Goal: Task Accomplishment & Management: Manage account settings

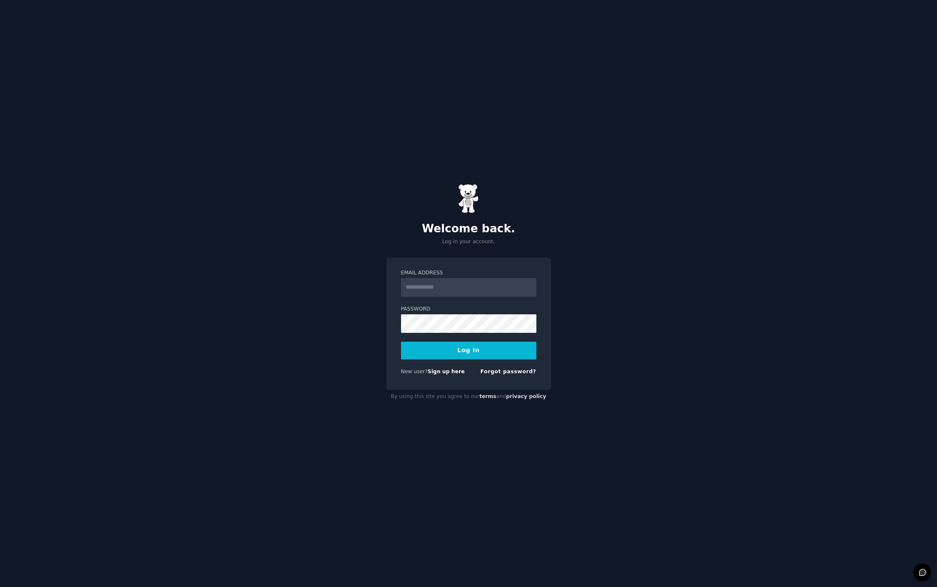
type input "**********"
click at [427, 349] on button "Log In" at bounding box center [468, 350] width 135 height 18
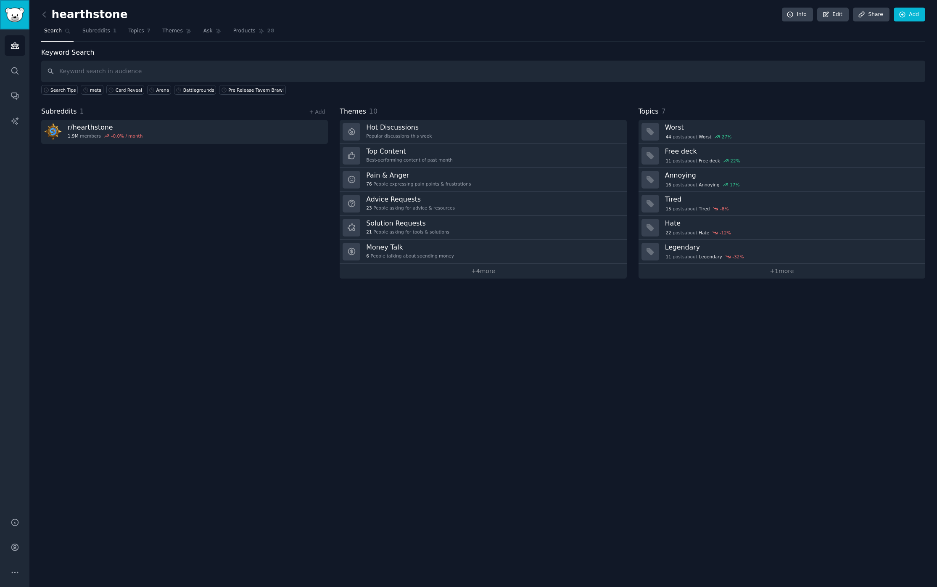
click at [17, 18] on img "Sidebar" at bounding box center [14, 15] width 19 height 15
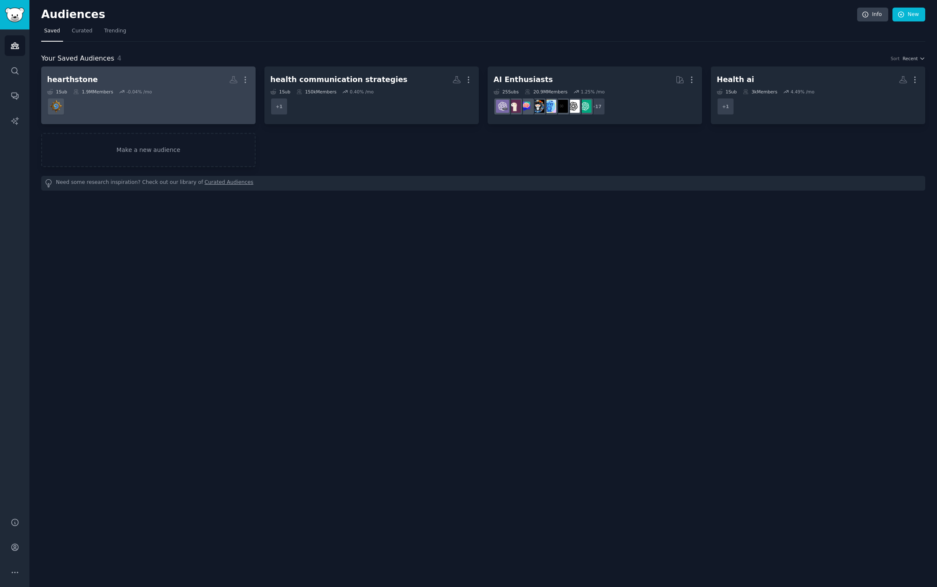
click at [154, 85] on h2 "hearthstone More" at bounding box center [148, 79] width 203 height 15
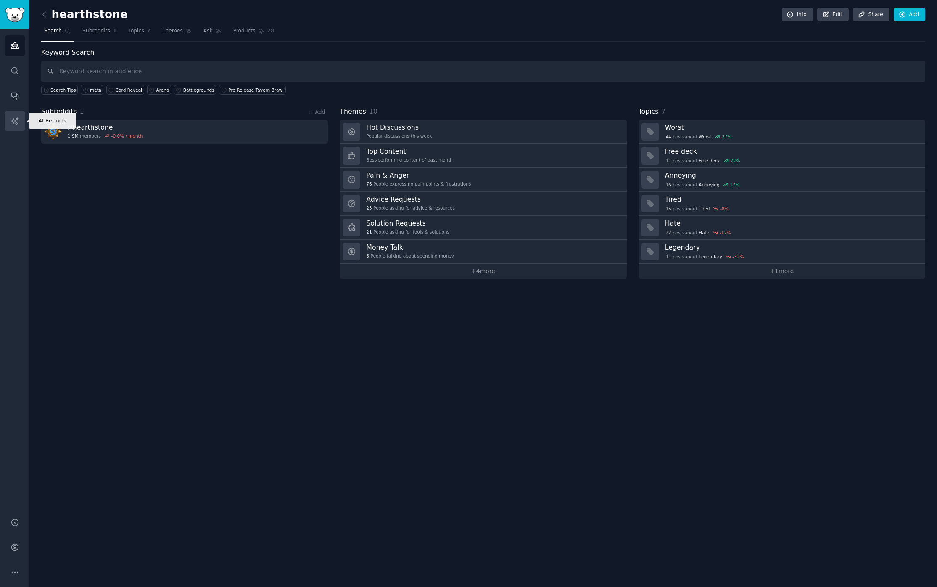
click at [16, 118] on icon "Sidebar" at bounding box center [14, 120] width 7 height 7
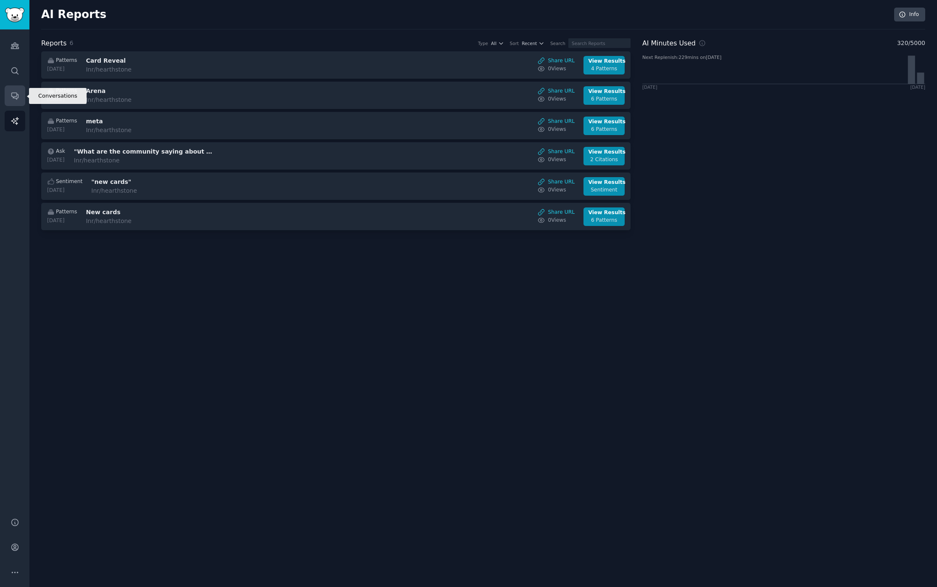
click at [13, 98] on icon "Sidebar" at bounding box center [15, 95] width 9 height 9
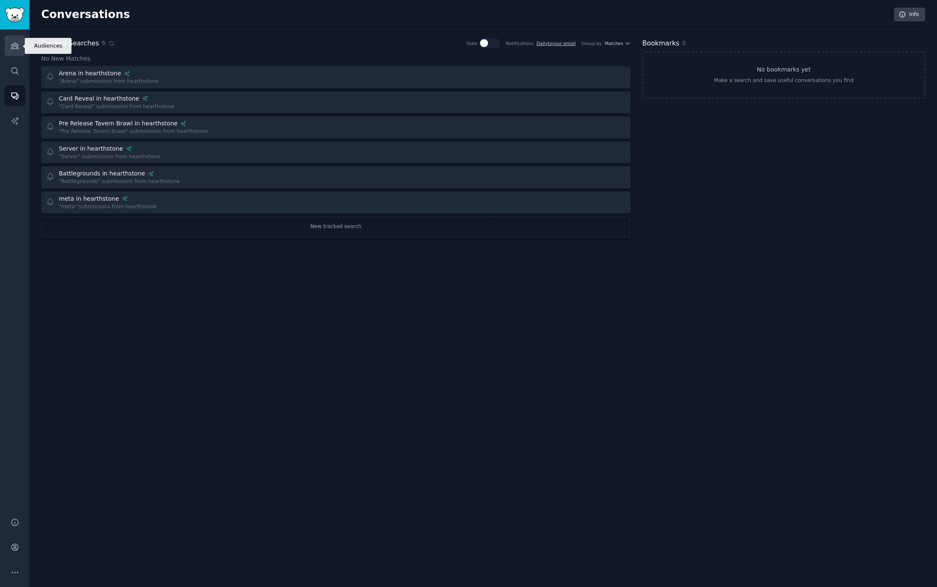
click at [18, 48] on icon "Sidebar" at bounding box center [15, 45] width 9 height 9
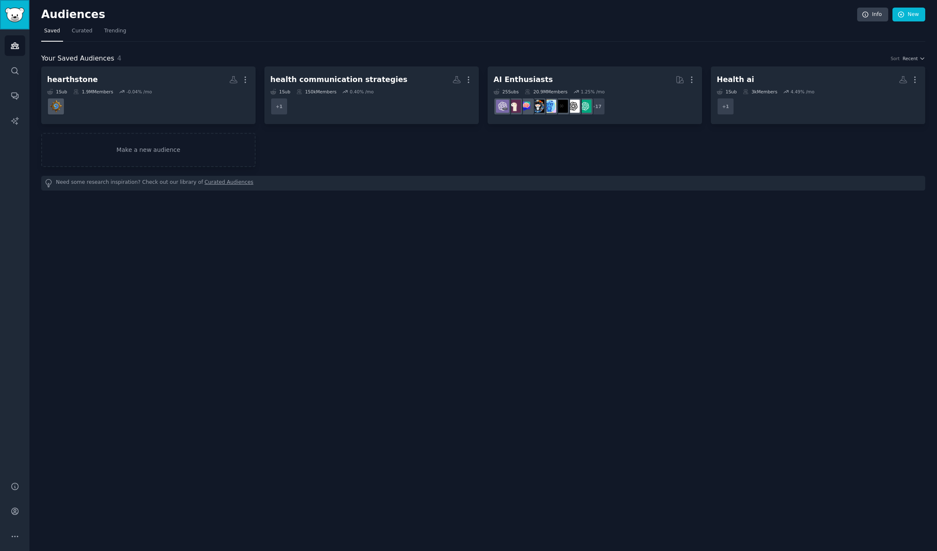
click at [14, 14] on img "Sidebar" at bounding box center [14, 15] width 19 height 15
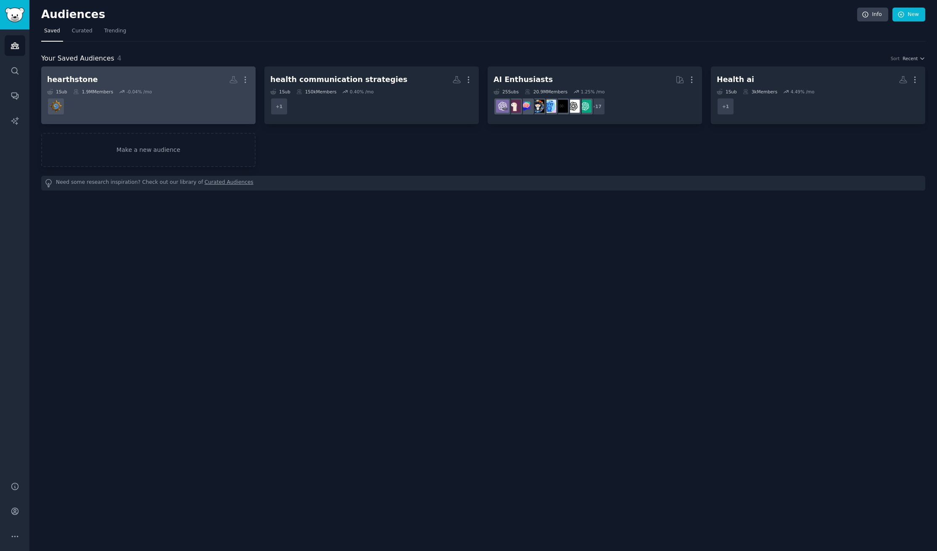
click at [196, 89] on div "1 Sub 1.9M Members -0.04 % /mo" at bounding box center [148, 92] width 203 height 6
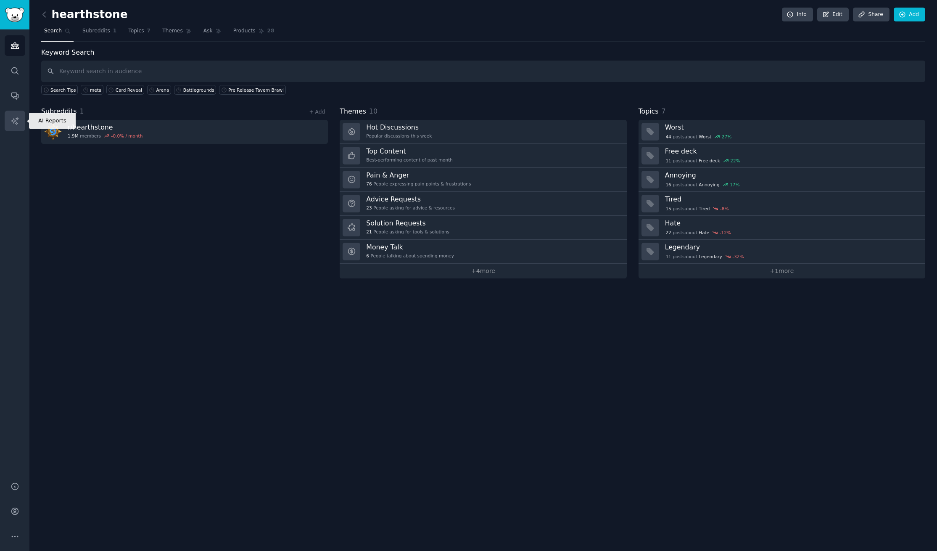
click at [16, 121] on icon "Sidebar" at bounding box center [14, 120] width 7 height 7
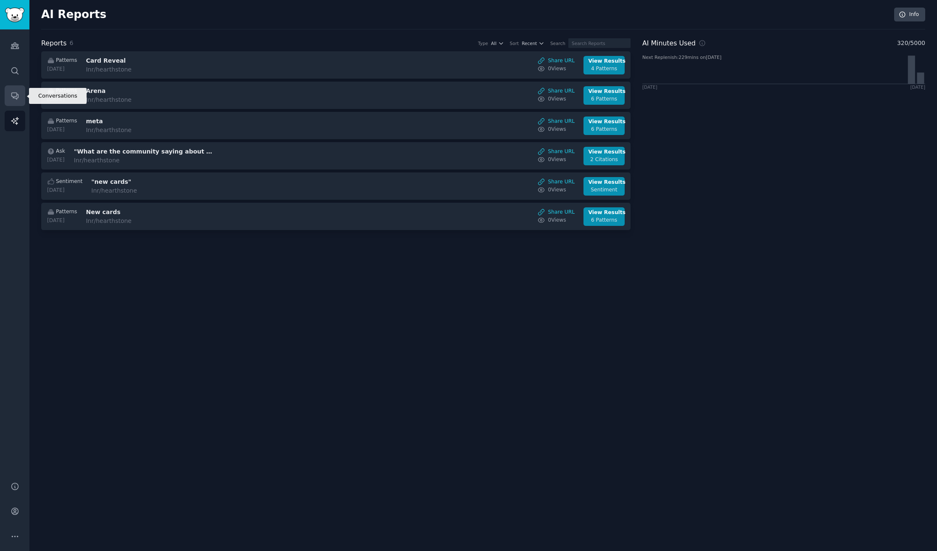
click at [15, 99] on icon "Sidebar" at bounding box center [15, 95] width 9 height 9
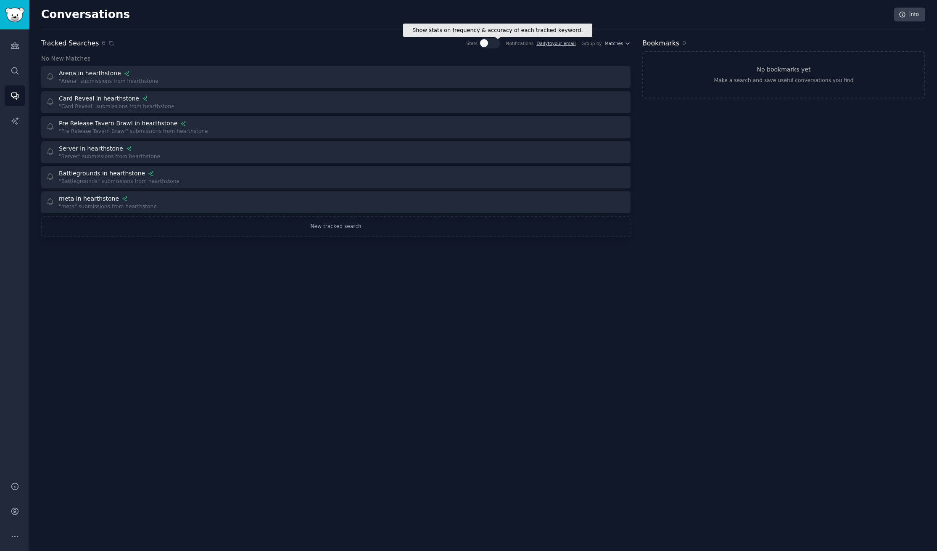
click at [491, 41] on div at bounding box center [489, 43] width 21 height 10
checkbox input "true"
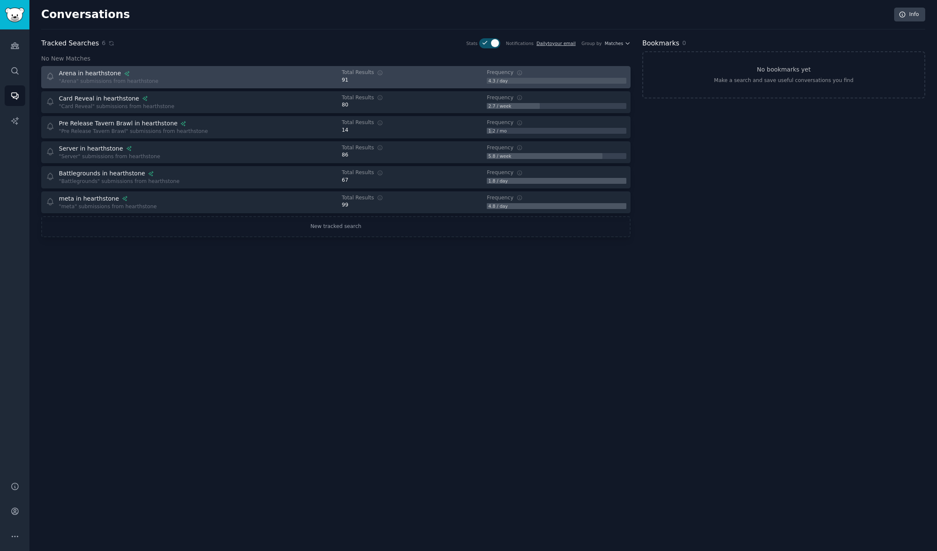
click at [177, 82] on div "Arena in hearthstone "Arena" submissions from hearthstone" at bounding box center [188, 77] width 285 height 16
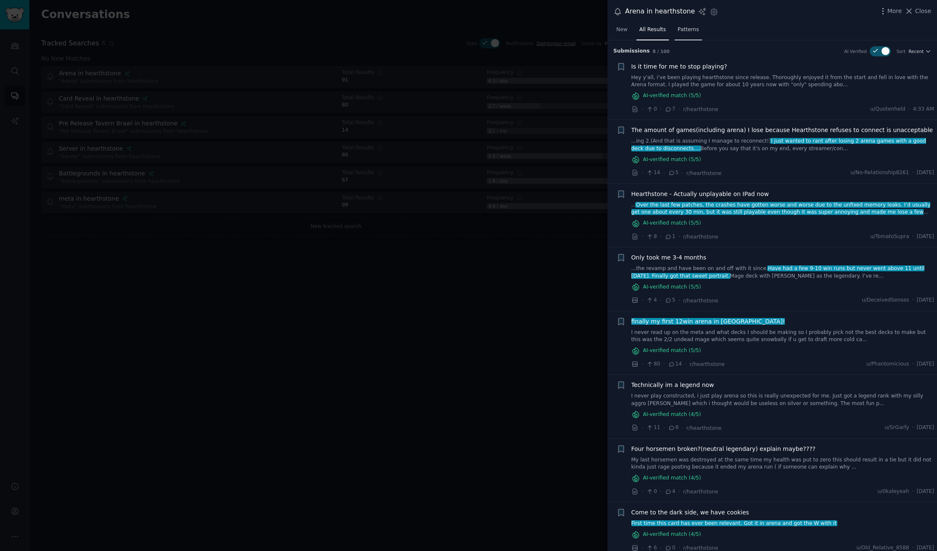
click at [688, 23] on link "Patterns" at bounding box center [688, 31] width 27 height 17
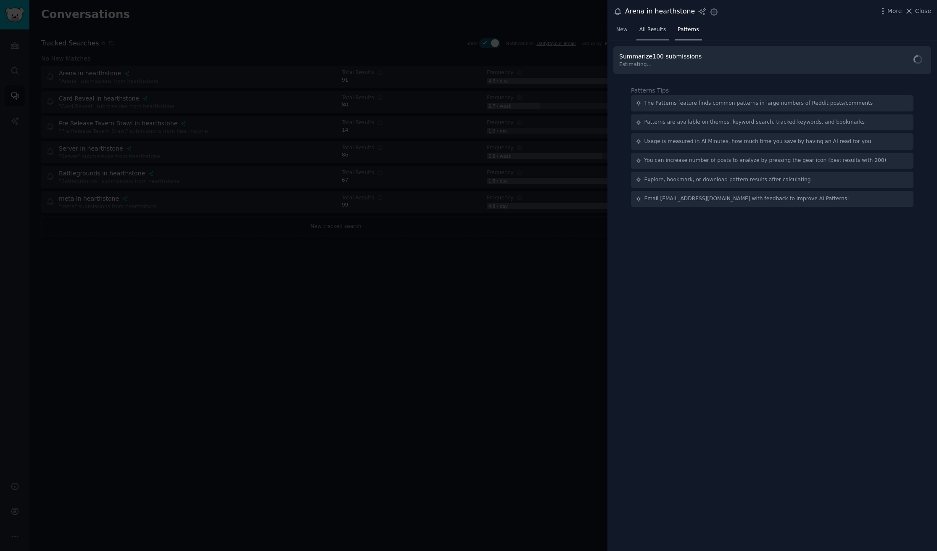
click at [655, 28] on span "All Results" at bounding box center [653, 30] width 26 height 8
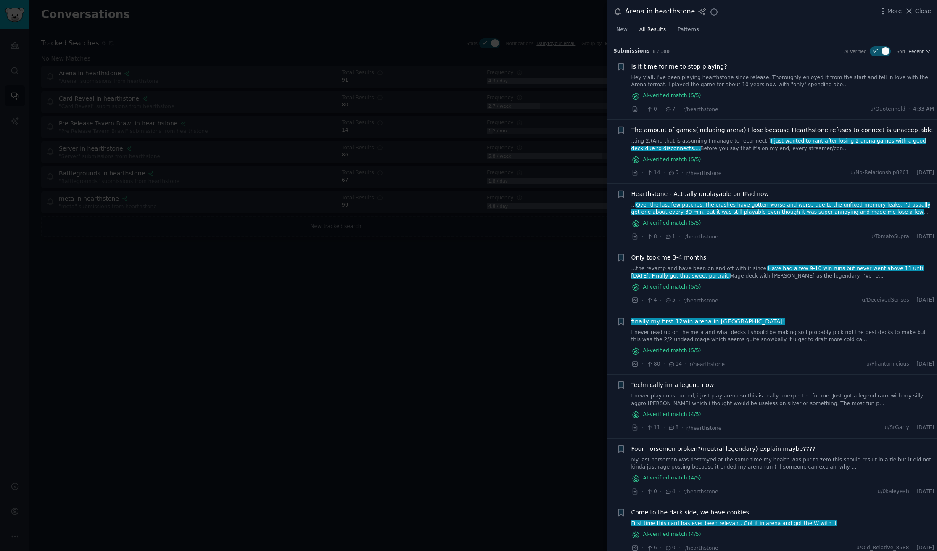
click at [445, 334] on div at bounding box center [468, 275] width 937 height 551
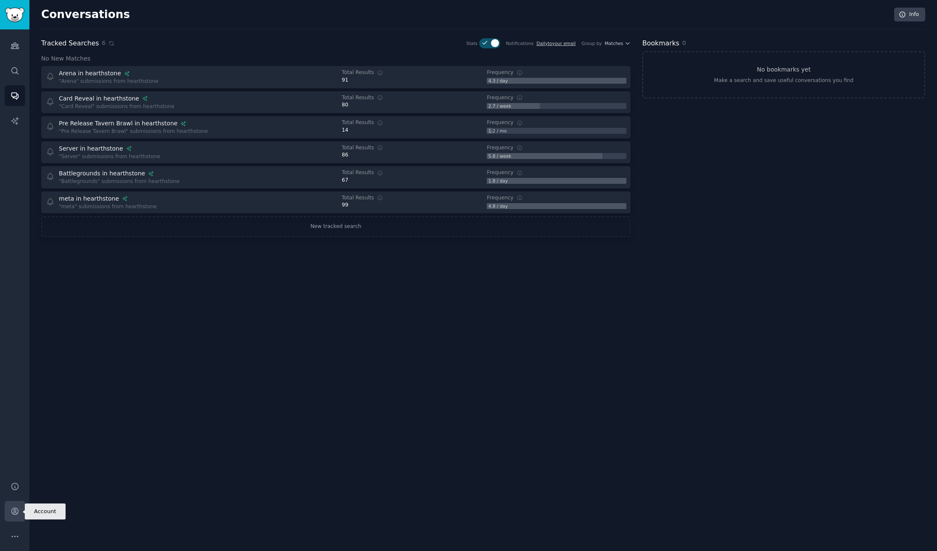
click at [18, 510] on icon "Sidebar" at bounding box center [14, 511] width 7 height 7
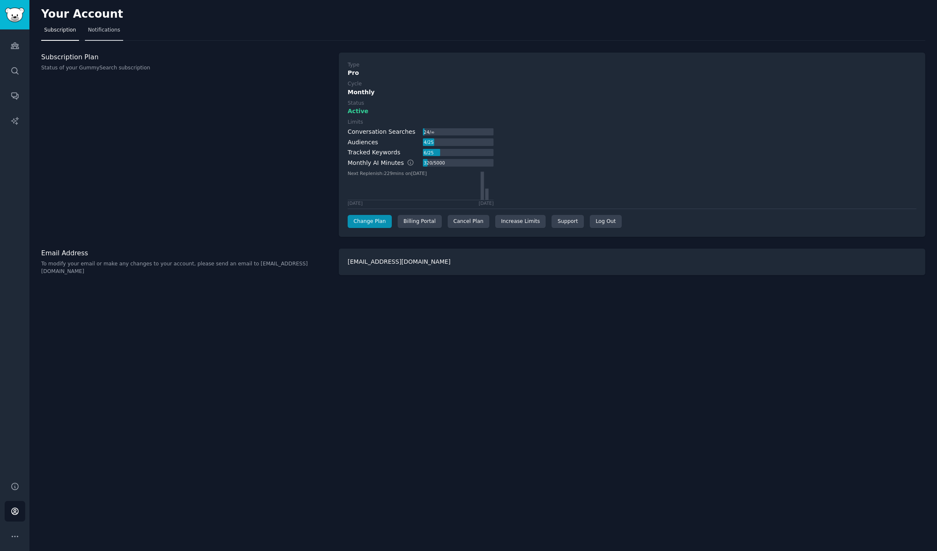
click at [104, 28] on span "Notifications" at bounding box center [104, 30] width 32 height 8
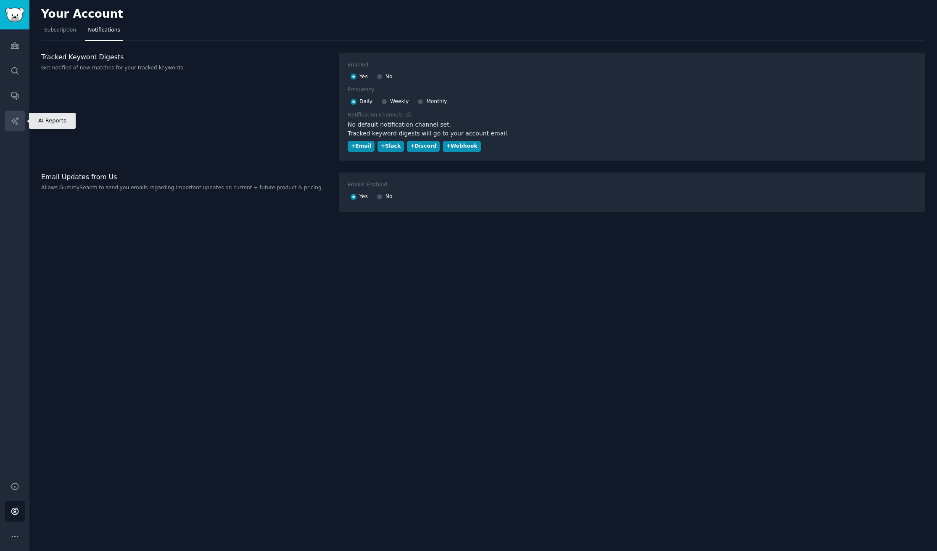
click at [15, 124] on icon "Sidebar" at bounding box center [15, 120] width 9 height 9
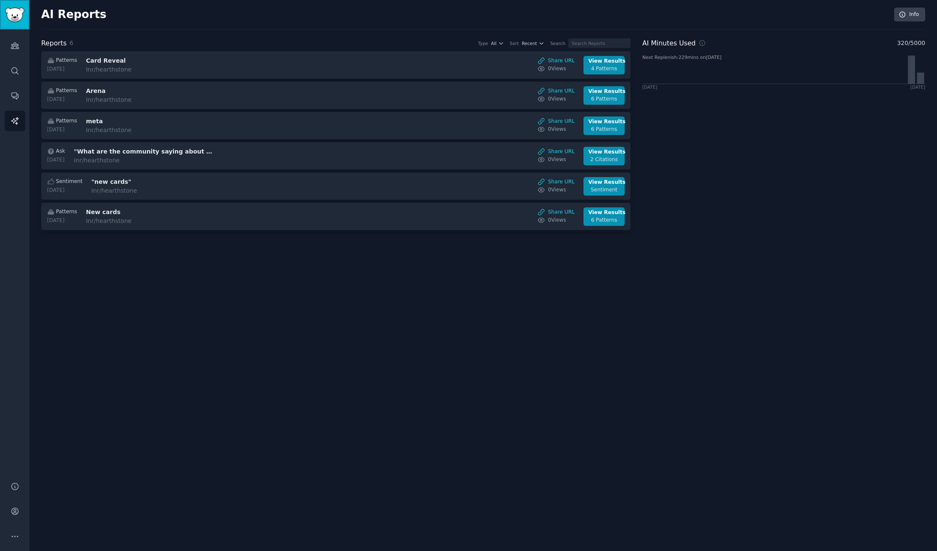
click at [17, 16] on img "Sidebar" at bounding box center [14, 15] width 19 height 15
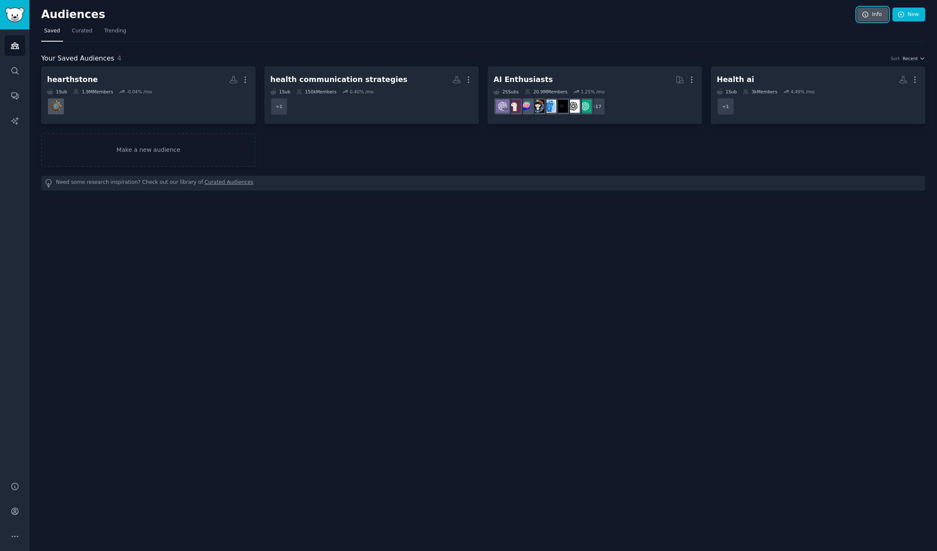
click at [870, 13] on link "Info" at bounding box center [873, 15] width 31 height 14
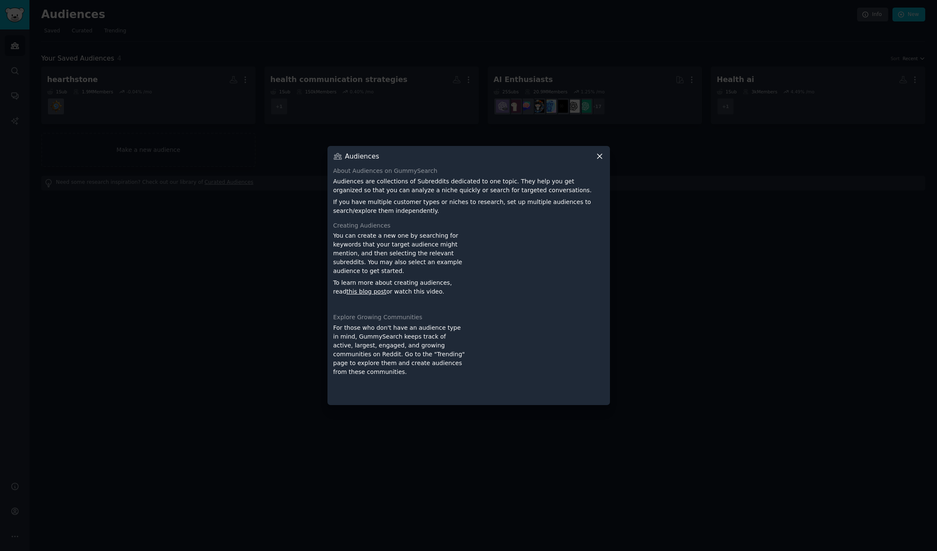
click at [603, 161] on div "Audiences About Audiences on GummySearch Audiences are collections of Subreddit…" at bounding box center [469, 275] width 283 height 259
click at [601, 156] on icon at bounding box center [600, 156] width 9 height 9
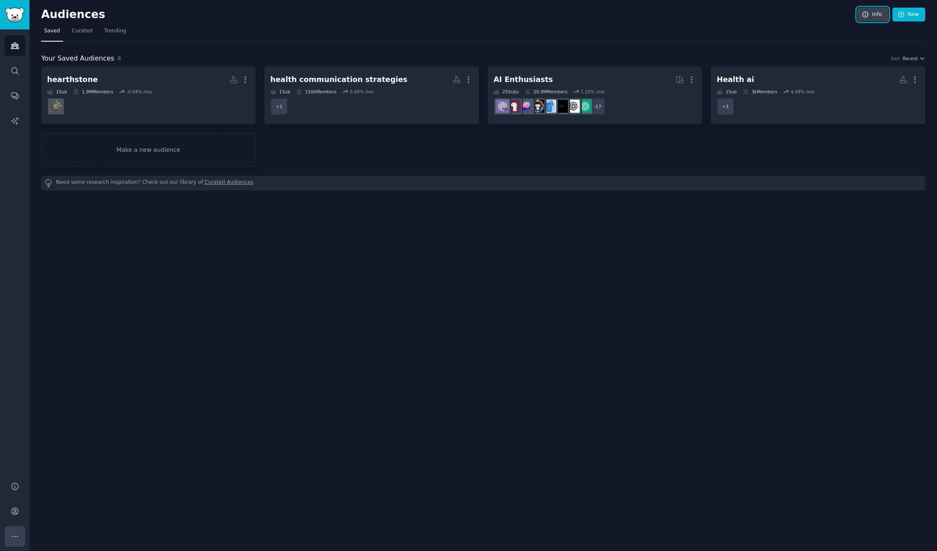
click at [12, 537] on icon "Sidebar" at bounding box center [15, 536] width 9 height 9
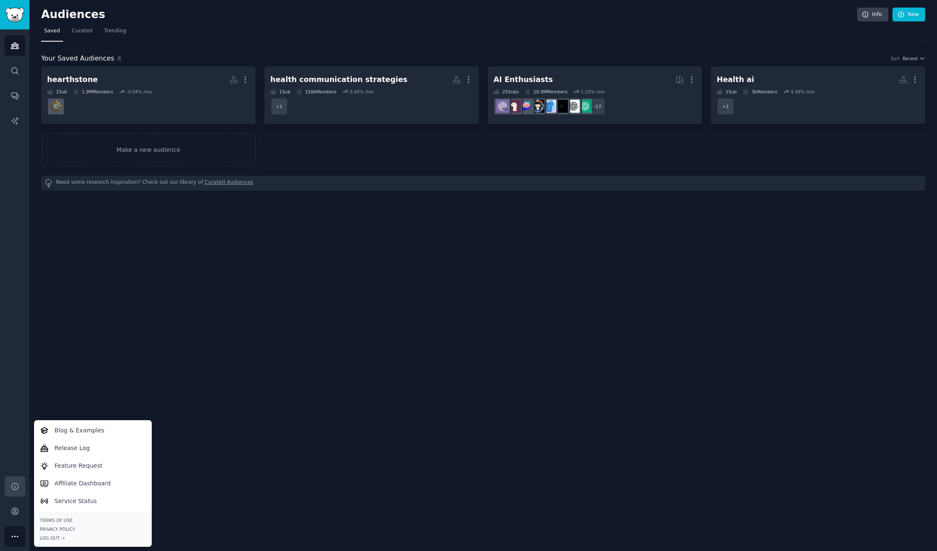
click at [19, 477] on link "Help" at bounding box center [15, 486] width 21 height 21
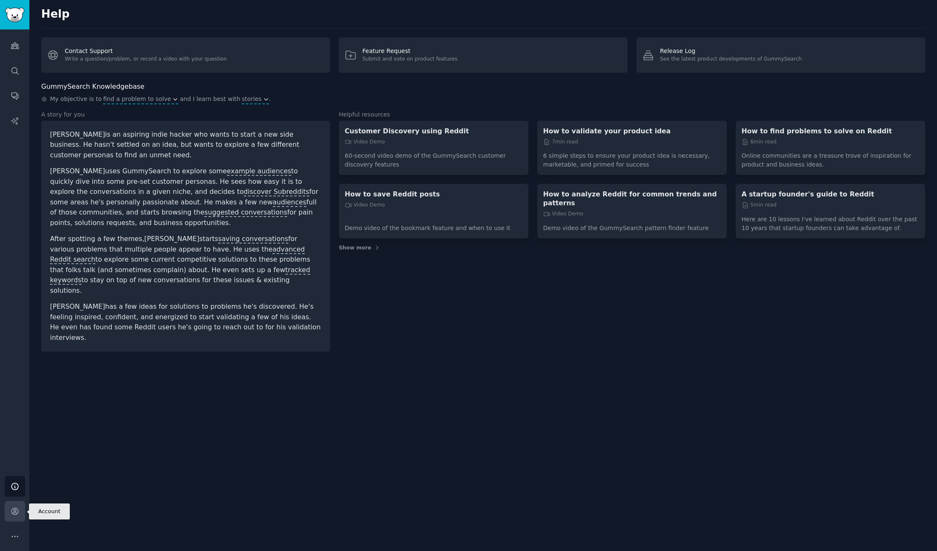
click at [15, 514] on icon "Sidebar" at bounding box center [15, 511] width 9 height 9
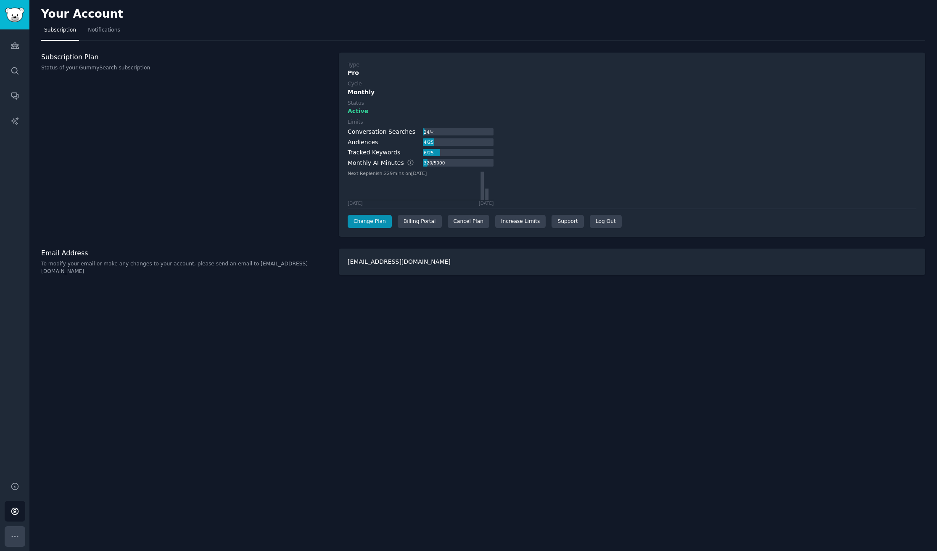
click at [15, 535] on icon "Sidebar" at bounding box center [15, 536] width 9 height 9
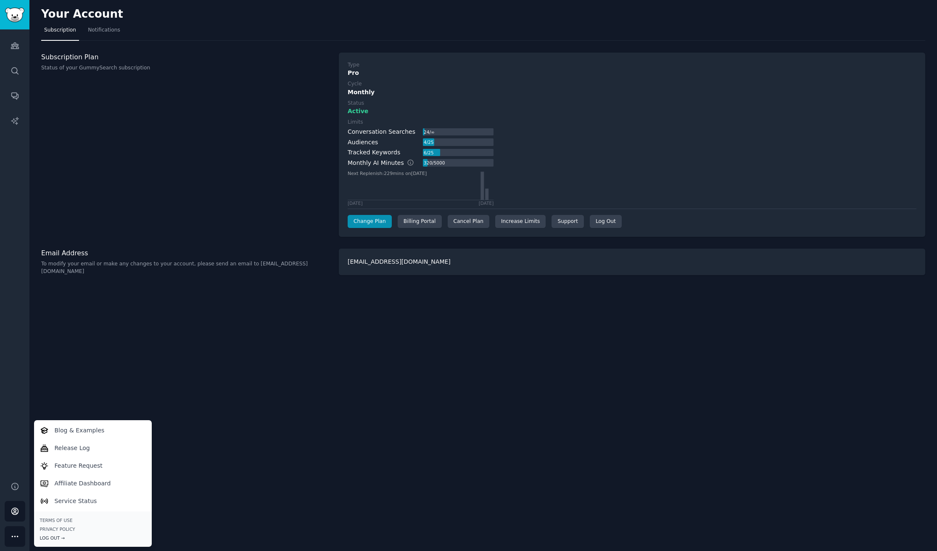
click at [61, 537] on div "Log Out →" at bounding box center [93, 538] width 106 height 6
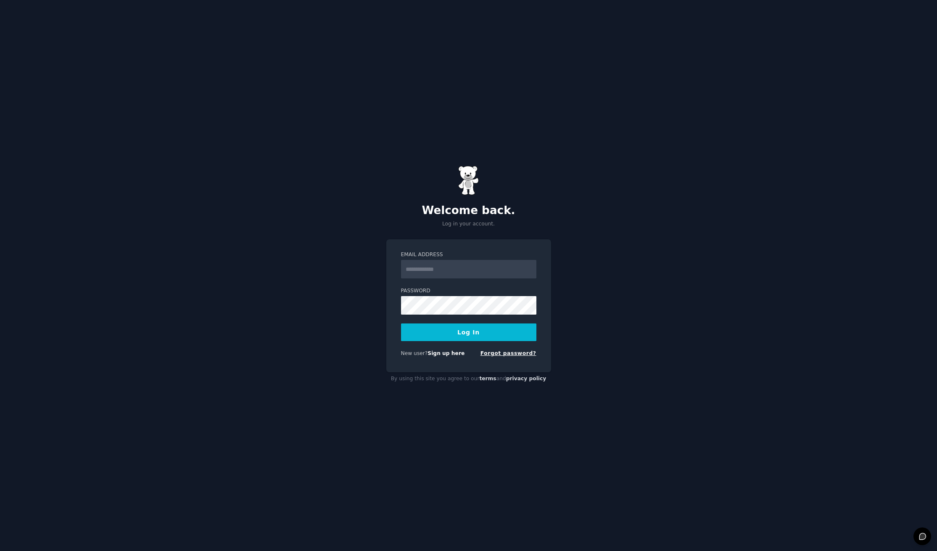
type input "**********"
click at [520, 353] on link "Forgot password?" at bounding box center [509, 353] width 56 height 6
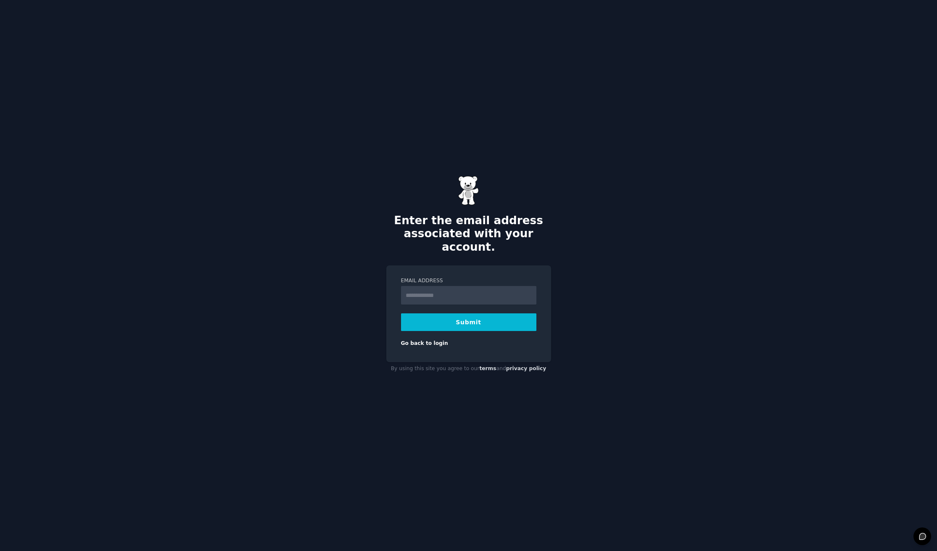
click at [471, 288] on input "Email Address" at bounding box center [468, 295] width 135 height 19
type input "**********"
click at [455, 318] on button "Submit" at bounding box center [468, 322] width 135 height 18
